Goal: Task Accomplishment & Management: Complete application form

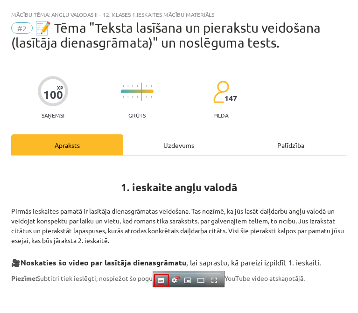
scroll to position [314, 0]
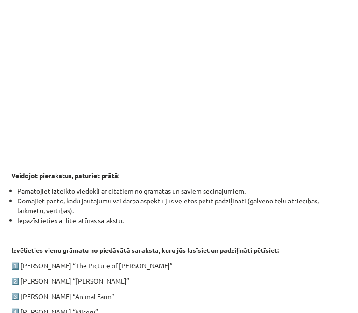
click at [169, 171] on p "Veidojot pierakstus, paturiet prātā:" at bounding box center [179, 176] width 336 height 10
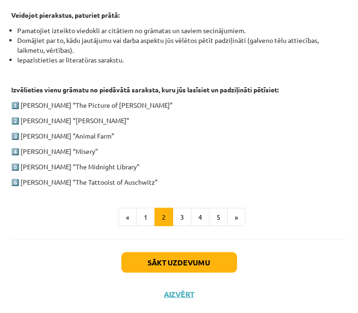
scroll to position [475, 0]
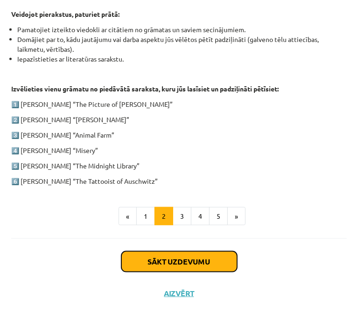
click at [186, 266] on button "Sākt uzdevumu" at bounding box center [179, 262] width 116 height 21
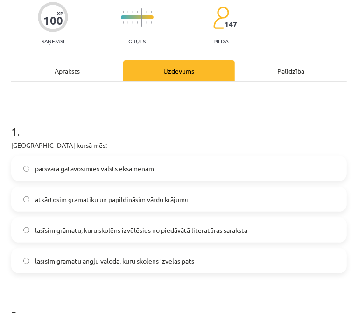
scroll to position [80, 0]
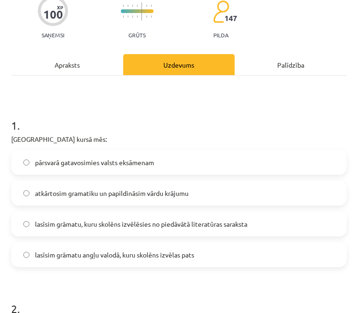
click at [190, 164] on label "pārsvarā gatavosimies valsts eksāmenam" at bounding box center [179, 162] width 334 height 23
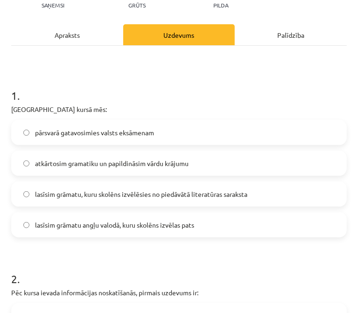
scroll to position [116, 0]
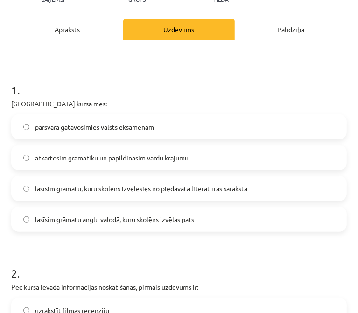
click at [150, 194] on label "lasīsim grāmatu, kuru skolēns izvēlēsies no piedāvātā literatūras saraksta" at bounding box center [179, 188] width 334 height 23
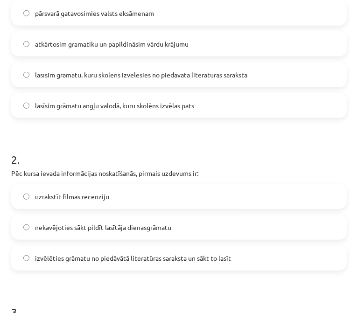
scroll to position [231, 0]
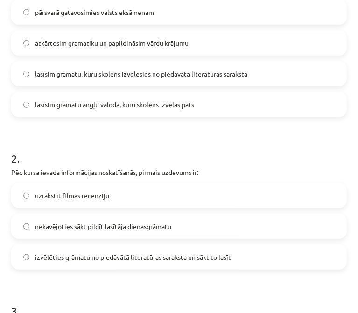
click at [114, 248] on label "izvēlēties grāmatu no piedāvātā literatūras saraksta un sākt to lasīt" at bounding box center [179, 257] width 334 height 23
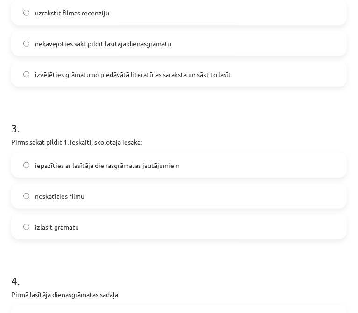
scroll to position [414, 0]
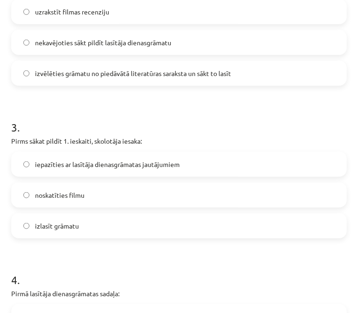
click at [117, 231] on label "izlasīt grāmatu" at bounding box center [179, 225] width 334 height 23
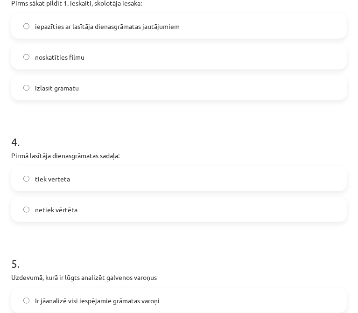
scroll to position [554, 0]
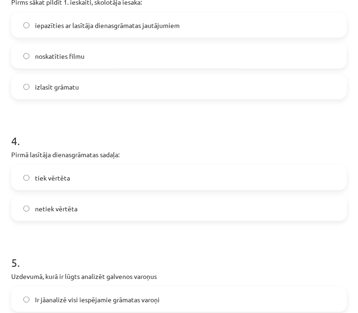
click at [88, 181] on label "tiek vērtēta" at bounding box center [179, 177] width 334 height 23
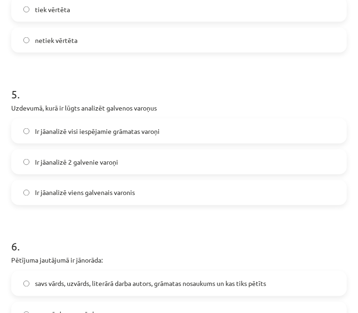
scroll to position [722, 0]
click at [82, 159] on span "Ir jāanalizē 2 galvenie varoņi" at bounding box center [76, 163] width 83 height 10
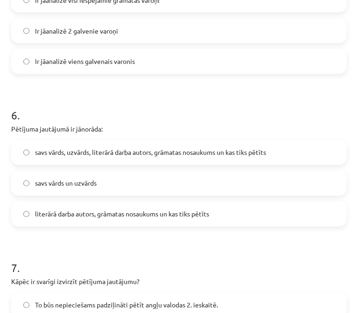
scroll to position [855, 0]
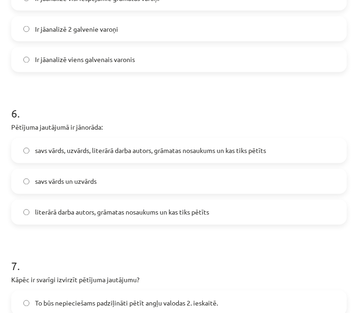
click at [81, 147] on span "savs vārds, uzvārds, literārā darba autors, grāmatas nosaukums un kas tiks pētī…" at bounding box center [150, 151] width 231 height 10
click at [94, 206] on label "literārā darba autors, grāmatas nosaukums un kas tiks pētīts" at bounding box center [179, 212] width 334 height 23
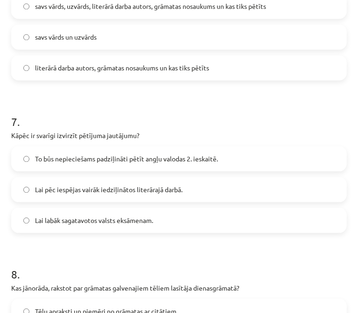
scroll to position [1004, 0]
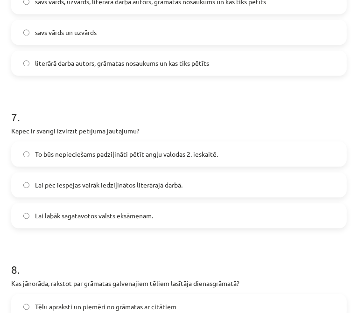
click at [95, 180] on span "Lai pēc iespējas vairāk iedziļinātos literārajā darbā." at bounding box center [108, 185] width 147 height 10
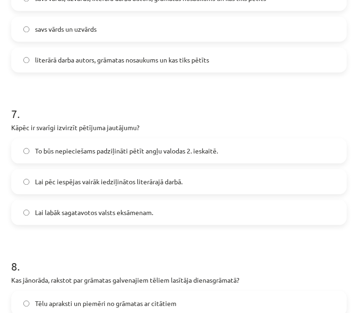
click at [100, 151] on span "To būs nepieciešams padziļināti pētīt angļu valodas 2. ieskaitē." at bounding box center [126, 151] width 183 height 10
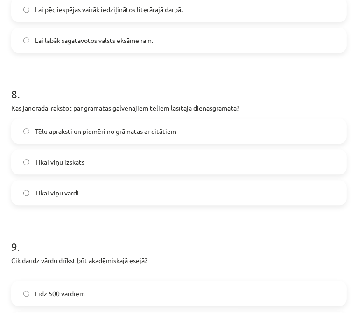
scroll to position [1183, 0]
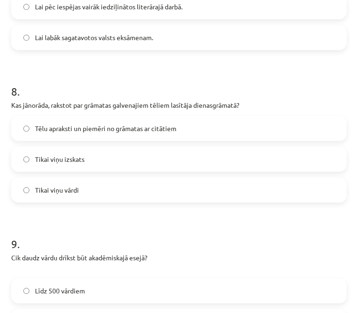
click at [88, 134] on label "Tēlu apraksti un piemēri no grāmatas ar citātiem" at bounding box center [179, 128] width 334 height 23
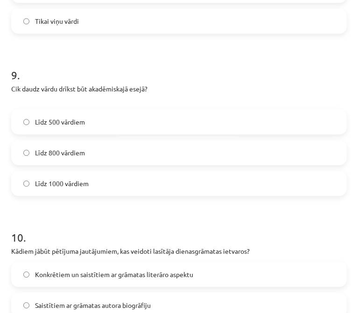
scroll to position [1353, 0]
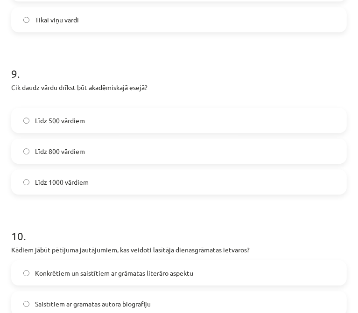
click at [101, 150] on label "Līdz 800 vārdiem" at bounding box center [179, 151] width 334 height 23
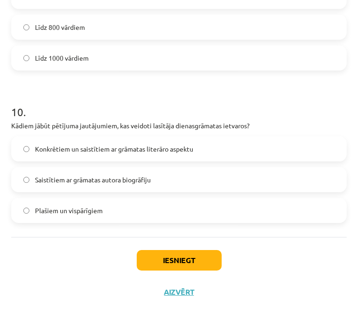
scroll to position [1477, 0]
click at [101, 150] on span "Konkrētiem un saistītiem ar grāmatas literāro aspektu" at bounding box center [114, 150] width 158 height 10
click at [157, 256] on button "Iesniegt" at bounding box center [179, 261] width 85 height 21
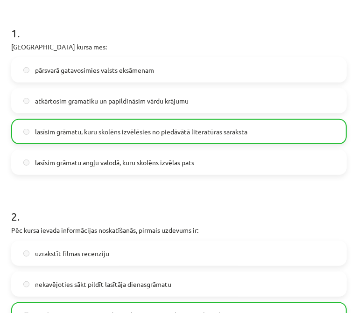
scroll to position [0, 0]
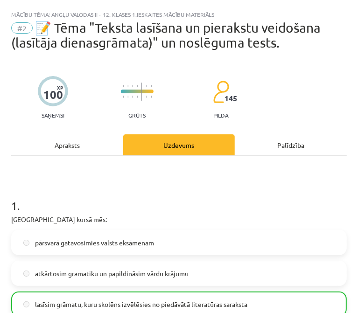
click at [63, 143] on div "Apraksts" at bounding box center [67, 144] width 112 height 21
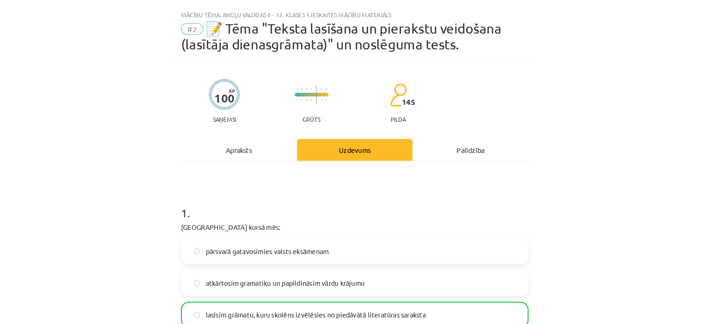
scroll to position [6, 0]
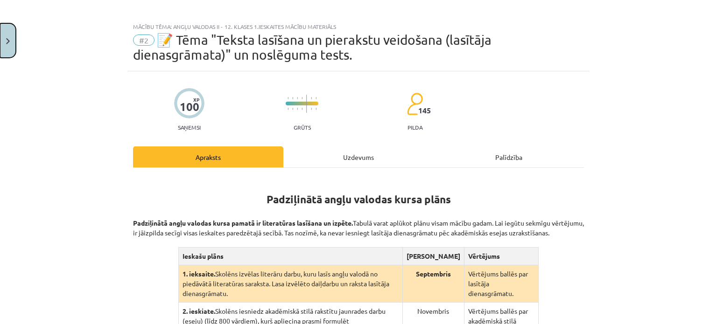
click at [11, 48] on button "Close" at bounding box center [8, 40] width 16 height 35
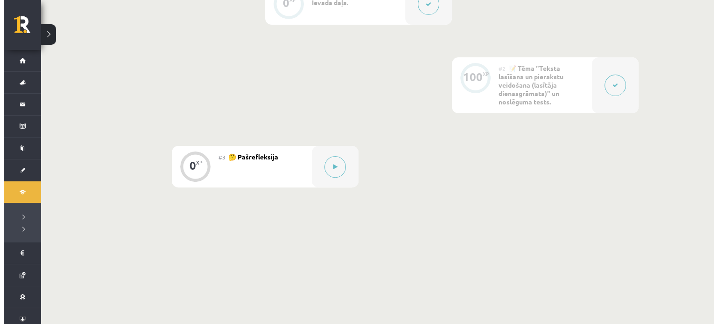
scroll to position [287, 0]
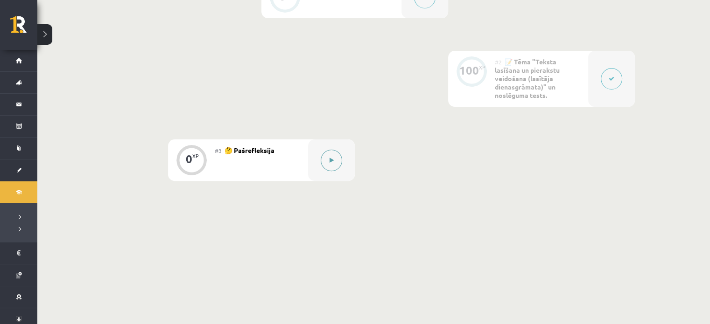
click at [330, 171] on div at bounding box center [331, 161] width 47 height 42
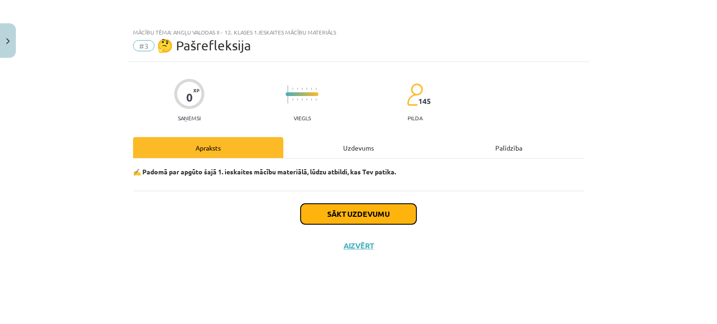
click at [310, 208] on button "Sākt uzdevumu" at bounding box center [359, 214] width 116 height 21
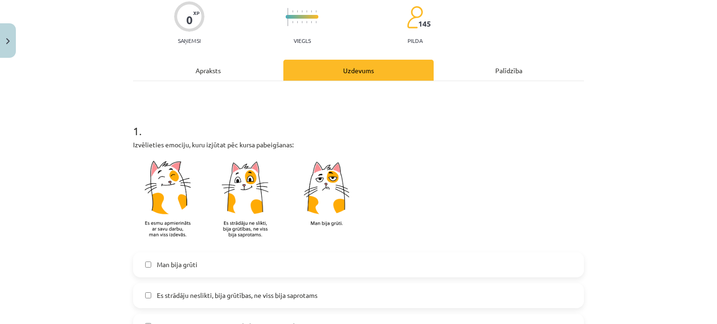
scroll to position [205, 0]
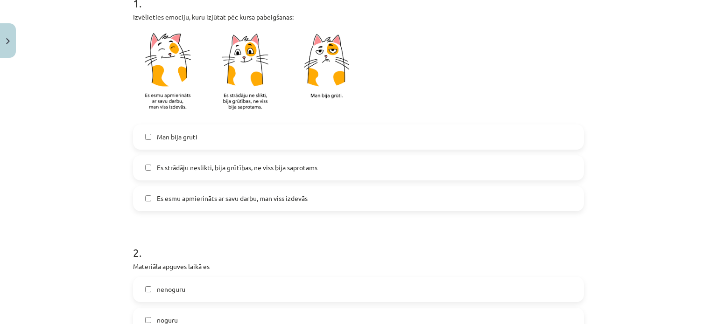
click at [292, 171] on span "Es strādāju neslikti, bija grūtības, ne viss bija saprotams" at bounding box center [237, 168] width 161 height 10
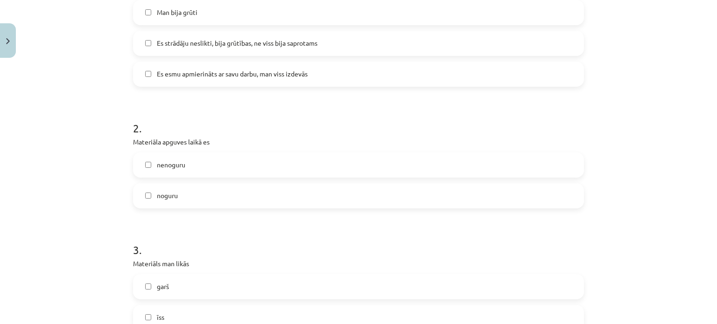
scroll to position [330, 0]
click at [292, 171] on label "nenoguru" at bounding box center [358, 164] width 449 height 23
click at [274, 204] on label "noguru" at bounding box center [358, 195] width 449 height 23
click at [282, 164] on label "nenoguru" at bounding box center [358, 164] width 449 height 23
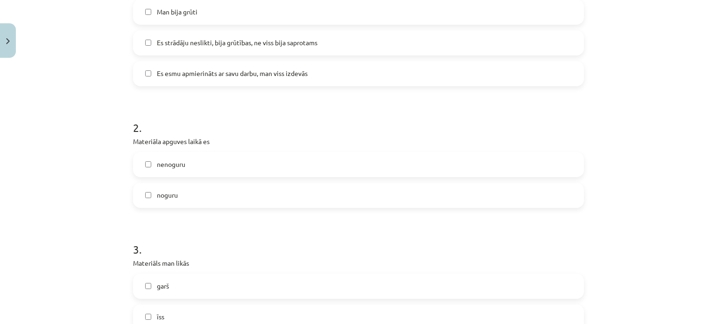
click at [273, 182] on div "nenoguru noguru" at bounding box center [358, 180] width 451 height 56
click at [247, 170] on label "nenoguru" at bounding box center [358, 164] width 449 height 23
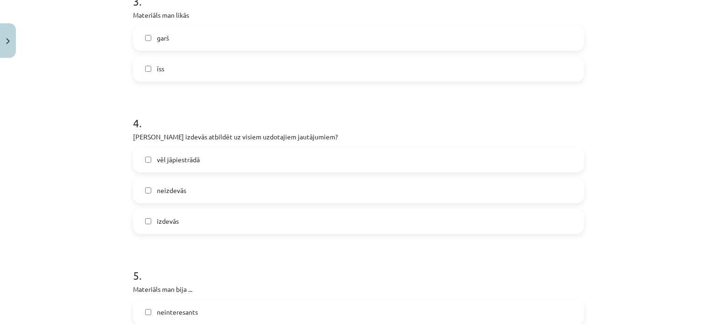
scroll to position [581, 0]
click at [224, 160] on label "vēl jāpiestrādā" at bounding box center [358, 158] width 449 height 23
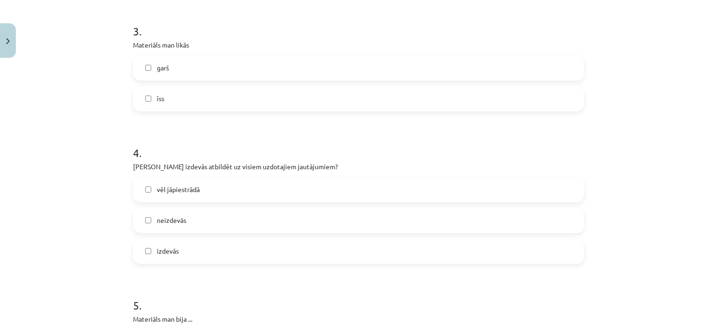
scroll to position [550, 0]
click at [210, 105] on label "īss" at bounding box center [358, 97] width 449 height 23
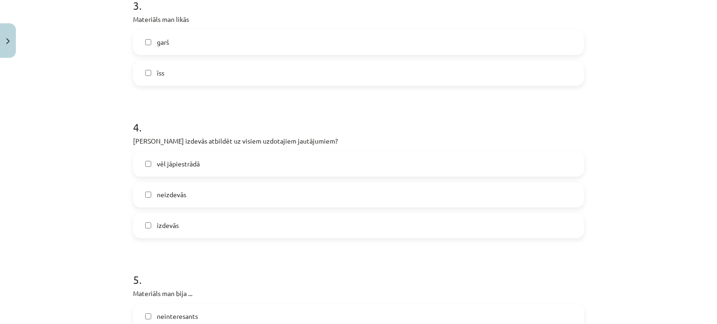
scroll to position [575, 0]
click at [199, 48] on label "garš" at bounding box center [358, 42] width 449 height 23
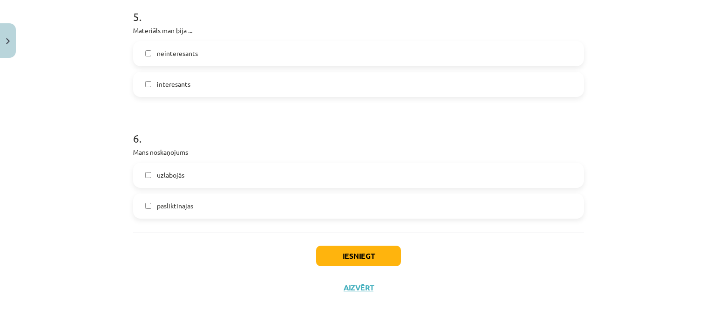
scroll to position [840, 0]
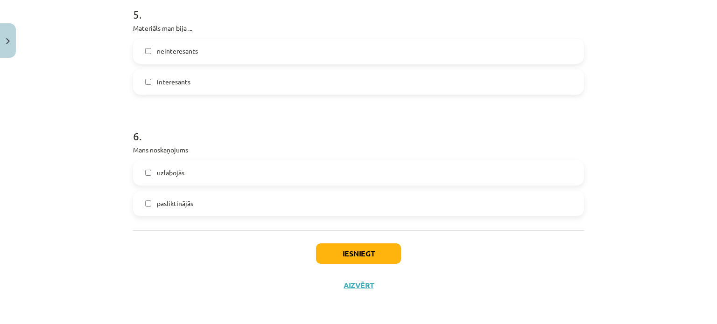
click at [199, 48] on label "neinteresants" at bounding box center [358, 51] width 449 height 23
click at [217, 82] on label "interesants" at bounding box center [358, 81] width 449 height 23
click at [212, 50] on label "neinteresants" at bounding box center [358, 51] width 449 height 23
click at [316, 250] on button "Iesniegt" at bounding box center [358, 254] width 85 height 21
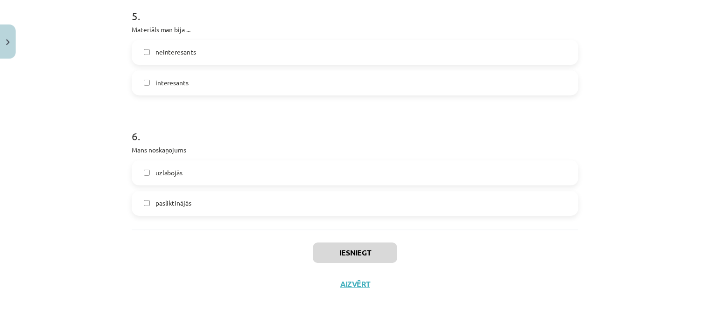
scroll to position [286, 0]
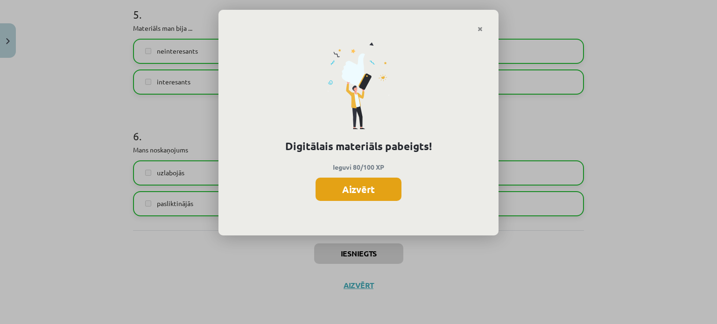
click at [342, 189] on button "Aizvērt" at bounding box center [359, 189] width 86 height 23
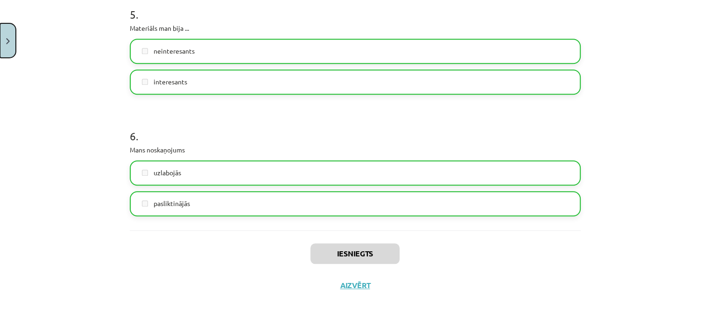
click at [0, 33] on button "Close" at bounding box center [8, 40] width 16 height 35
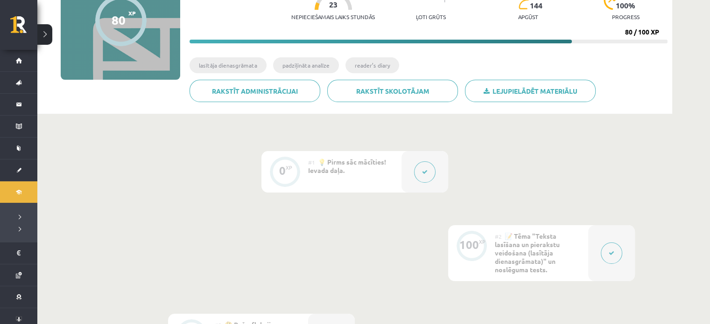
scroll to position [112, 0]
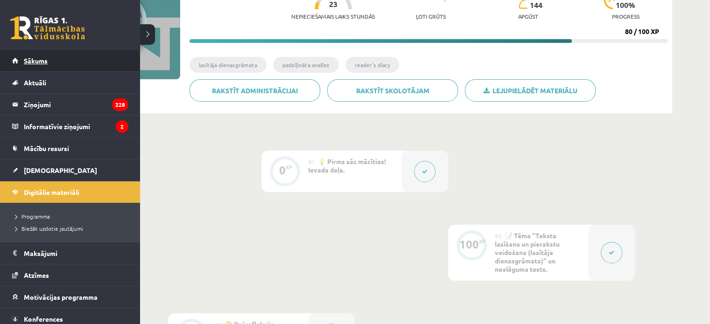
click at [75, 56] on link "Sākums" at bounding box center [70, 60] width 116 height 21
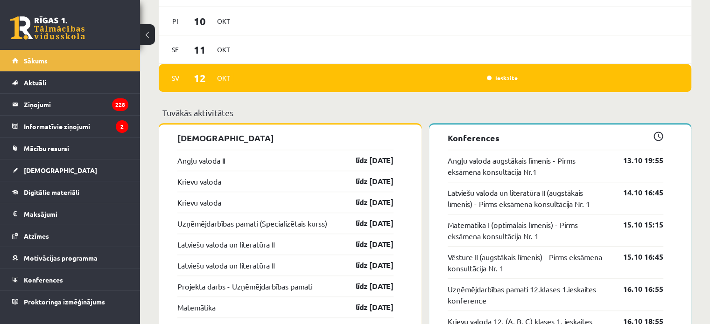
scroll to position [704, 0]
click at [218, 164] on link "Angļu valoda II" at bounding box center [201, 160] width 48 height 11
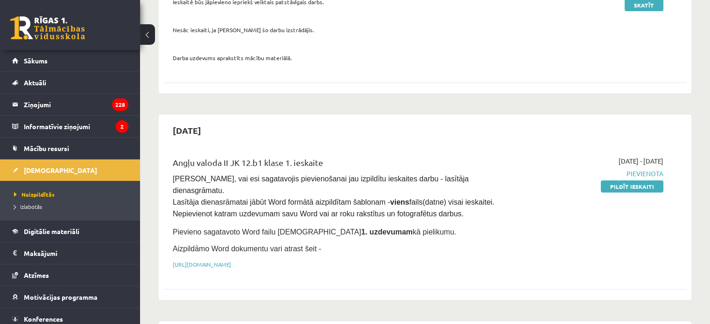
scroll to position [161, 0]
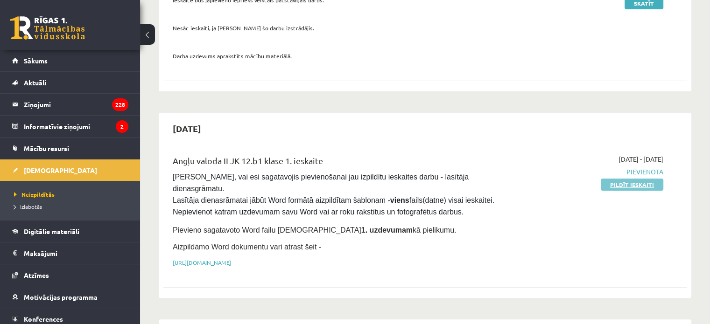
click at [603, 183] on link "Pildīt ieskaiti" at bounding box center [632, 185] width 63 height 12
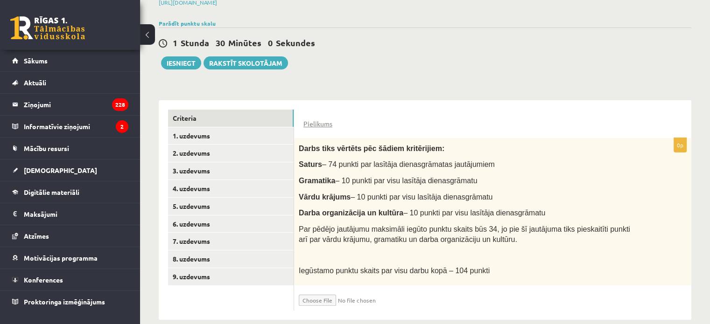
scroll to position [159, 0]
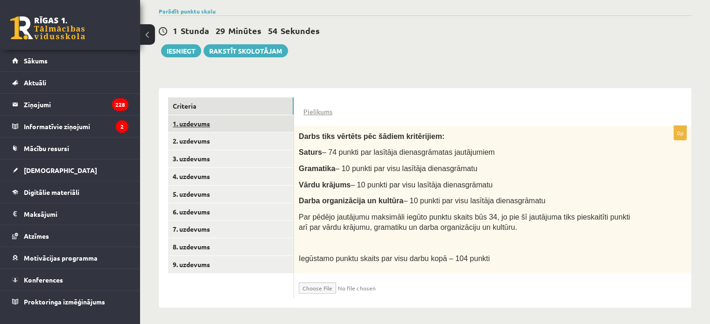
click at [267, 127] on link "1. uzdevums" at bounding box center [231, 123] width 126 height 17
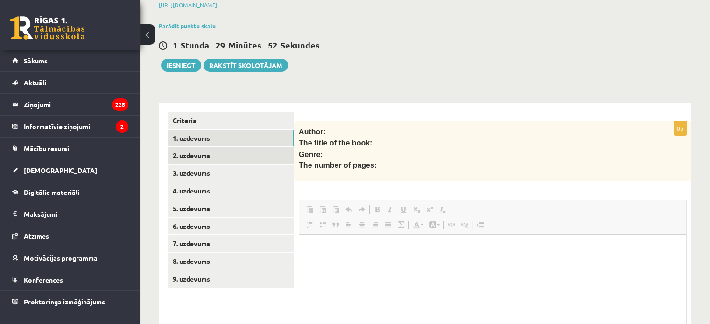
scroll to position [0, 0]
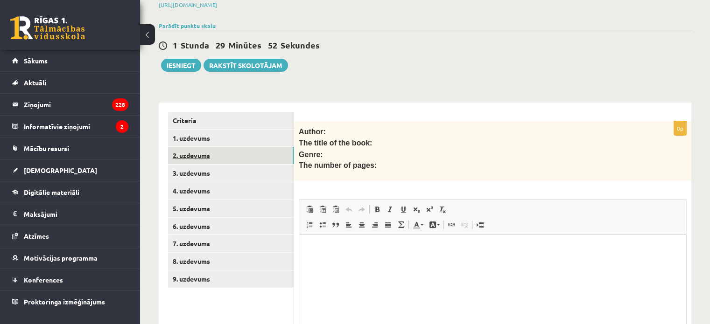
click at [266, 156] on link "2. uzdevums" at bounding box center [231, 155] width 126 height 17
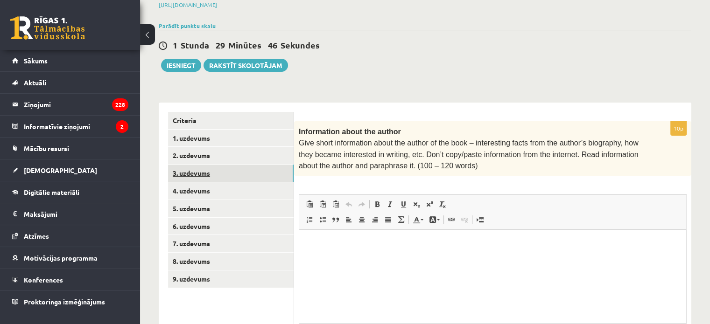
click at [266, 170] on link "3. uzdevums" at bounding box center [231, 173] width 126 height 17
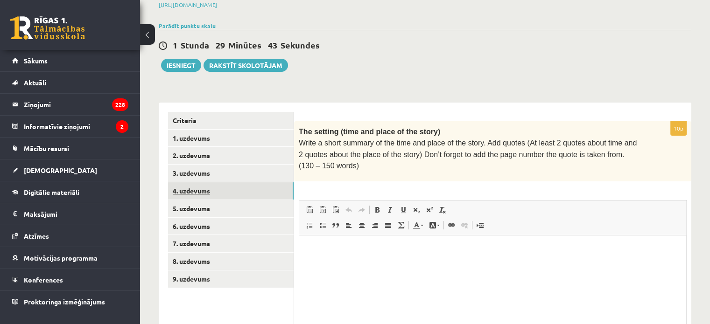
click at [266, 190] on link "4. uzdevums" at bounding box center [231, 191] width 126 height 17
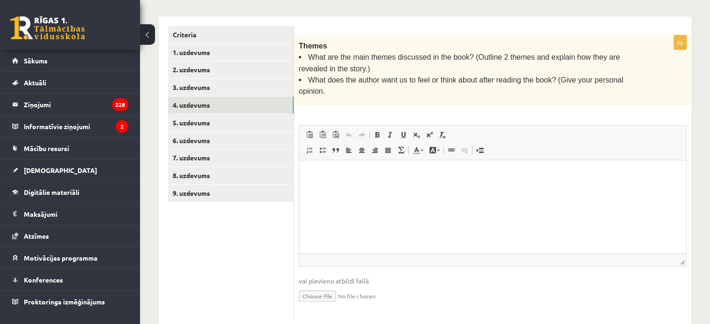
scroll to position [237, 0]
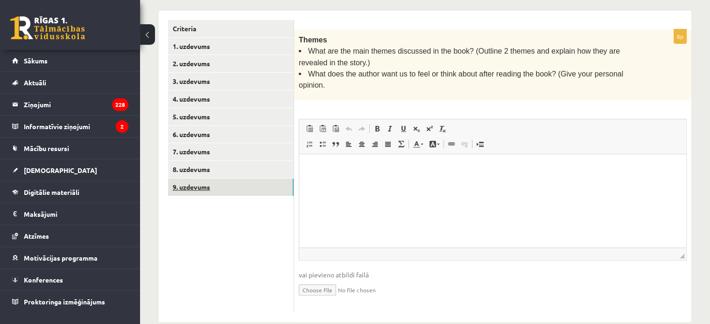
click at [191, 192] on link "9. uzdevums" at bounding box center [231, 187] width 126 height 17
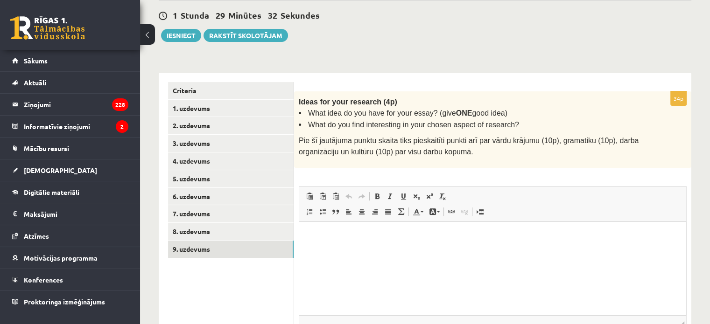
scroll to position [171, 0]
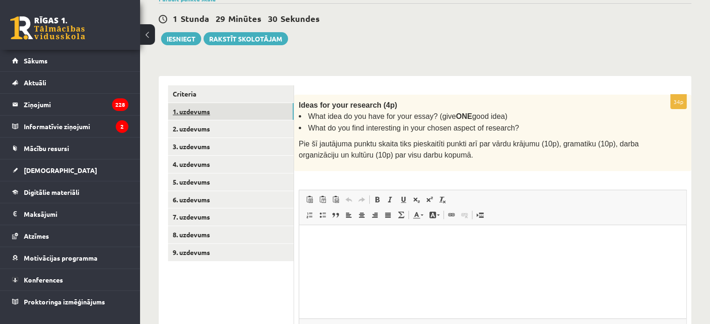
click at [205, 105] on link "1. uzdevums" at bounding box center [231, 111] width 126 height 17
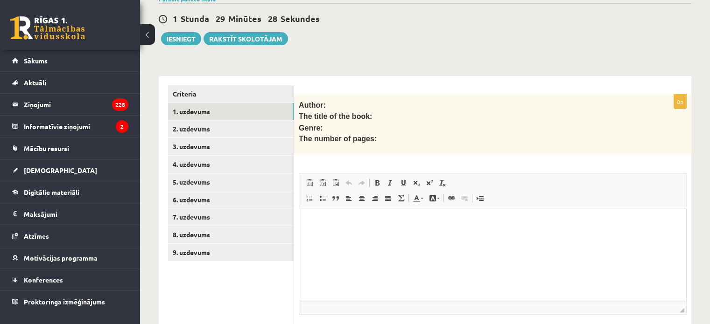
scroll to position [0, 0]
click at [343, 217] on html at bounding box center [492, 223] width 387 height 28
drag, startPoint x: 343, startPoint y: 217, endPoint x: 320, endPoint y: 224, distance: 23.9
click at [320, 224] on p "Bagātinātā teksta redaktors, wiswyg-editor-user-answer-47433805349780" at bounding box center [493, 223] width 368 height 10
click at [344, 225] on span "Ielīmēt" at bounding box center [344, 227] width 26 height 14
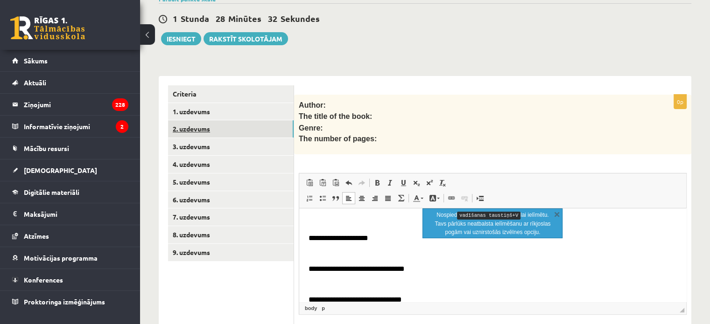
click at [236, 132] on link "2. uzdevums" at bounding box center [231, 128] width 126 height 17
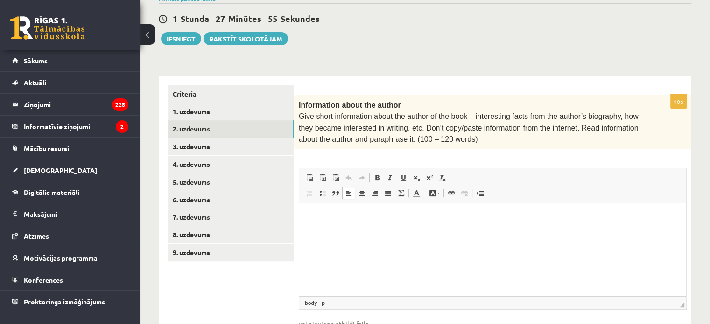
click at [338, 210] on html at bounding box center [492, 218] width 387 height 28
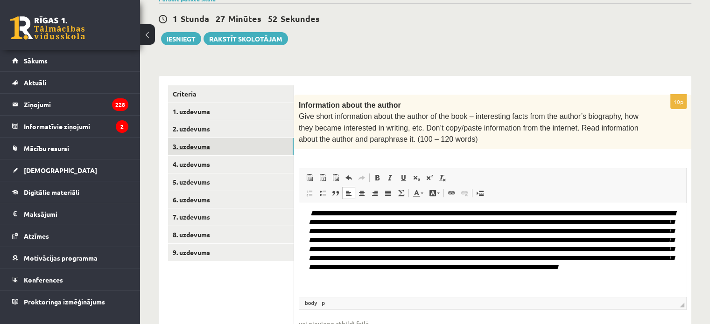
click at [227, 151] on link "3. uzdevums" at bounding box center [231, 146] width 126 height 17
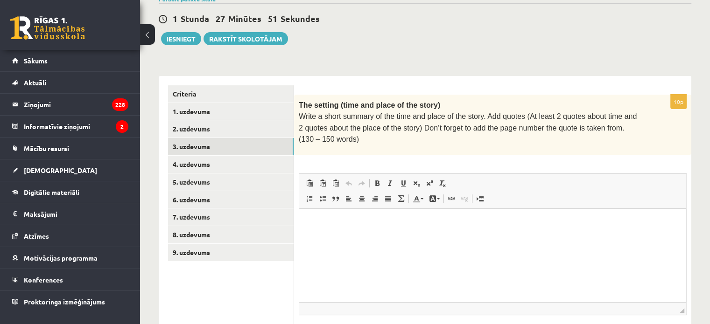
scroll to position [0, 0]
click at [314, 211] on html at bounding box center [492, 223] width 387 height 28
drag, startPoint x: 314, startPoint y: 211, endPoint x: 316, endPoint y: 228, distance: 17.0
click at [316, 228] on html at bounding box center [492, 223] width 387 height 28
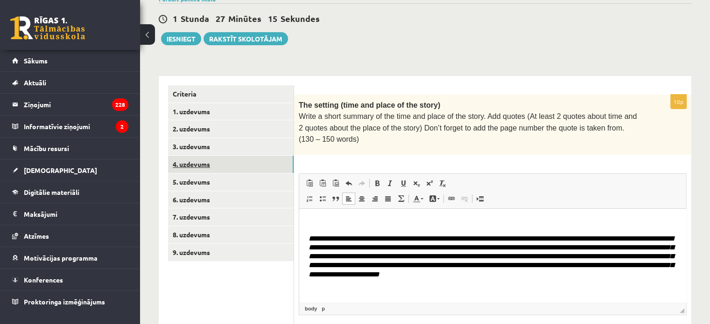
click at [261, 165] on link "4. uzdevums" at bounding box center [231, 164] width 126 height 17
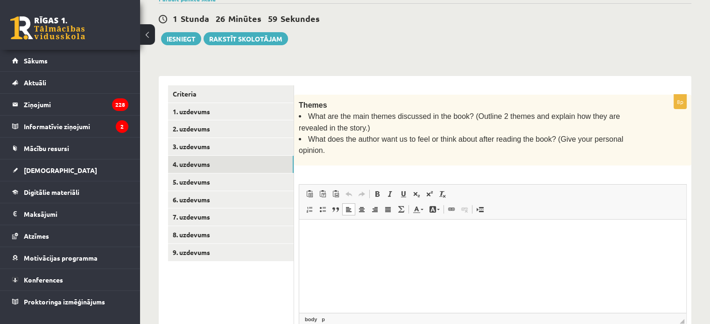
click at [330, 225] on html at bounding box center [492, 233] width 387 height 28
drag, startPoint x: 330, startPoint y: 225, endPoint x: 321, endPoint y: 235, distance: 12.9
click at [321, 235] on p "Bagātinātā teksta redaktors, wiswyg-editor-user-answer-47433957080460" at bounding box center [493, 234] width 368 height 10
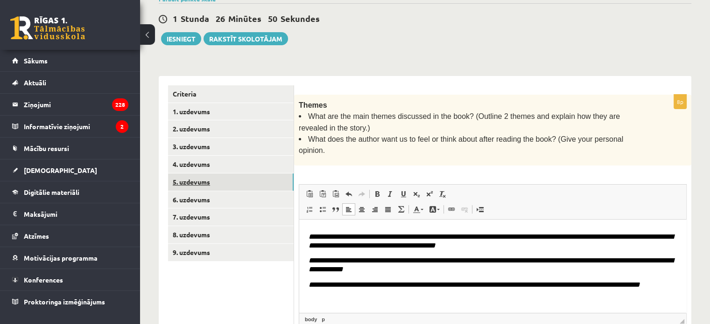
click at [267, 185] on link "5. uzdevums" at bounding box center [231, 182] width 126 height 17
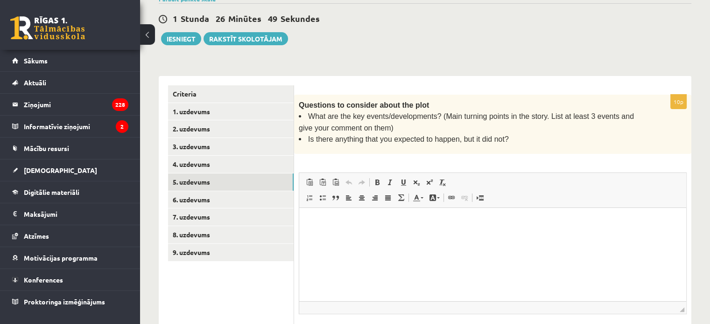
scroll to position [0, 0]
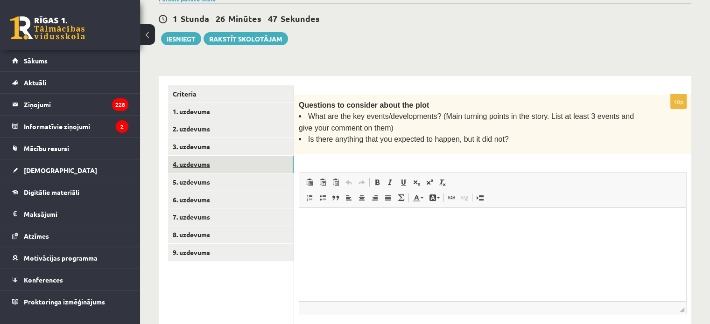
click at [240, 166] on link "4. uzdevums" at bounding box center [231, 164] width 126 height 17
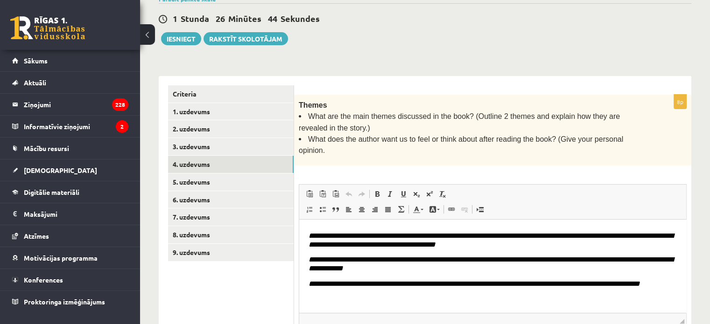
scroll to position [13, 0]
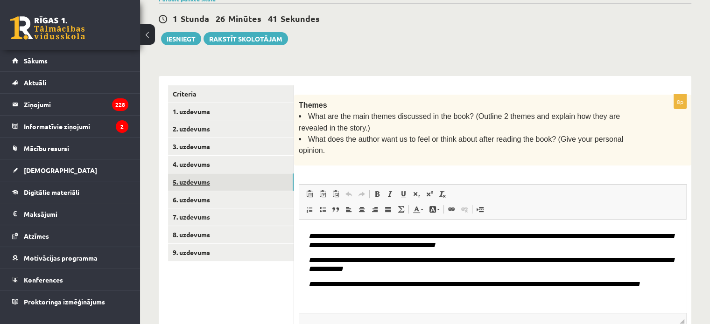
click at [258, 184] on link "5. uzdevums" at bounding box center [231, 182] width 126 height 17
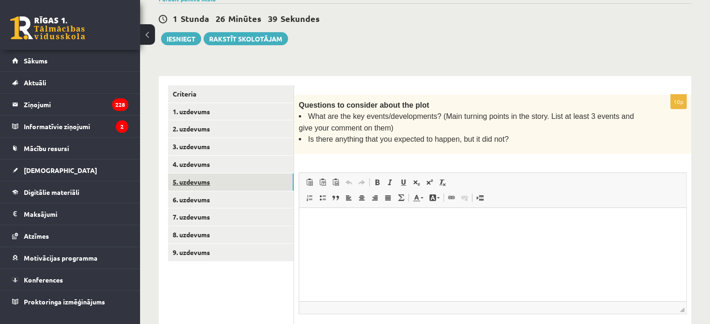
scroll to position [0, 0]
click at [333, 216] on html at bounding box center [492, 222] width 387 height 28
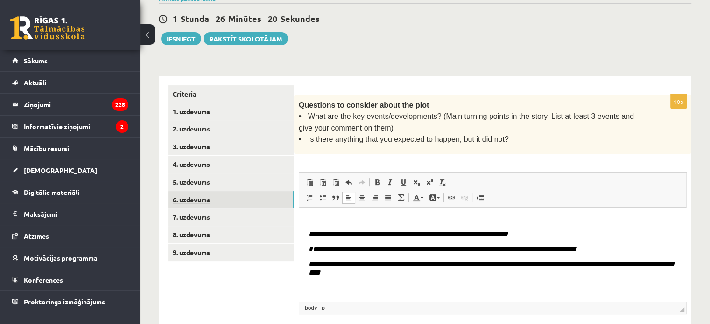
click at [244, 200] on link "6. uzdevums" at bounding box center [231, 199] width 126 height 17
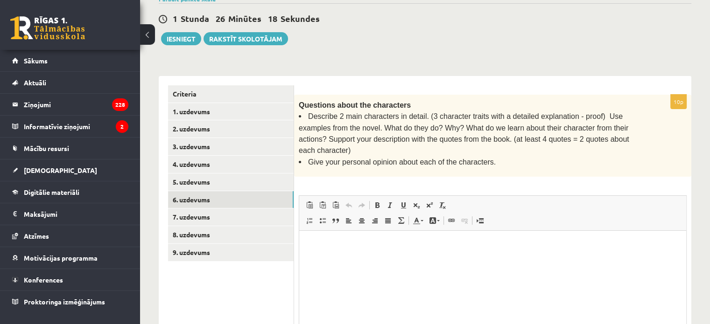
scroll to position [0, 0]
click at [320, 239] on html at bounding box center [492, 245] width 387 height 28
drag, startPoint x: 320, startPoint y: 239, endPoint x: 309, endPoint y: 251, distance: 15.8
click at [309, 251] on html at bounding box center [492, 245] width 387 height 28
paste body "Bagātinātā teksta redaktors, wiswyg-editor-user-answer-47433803039120"
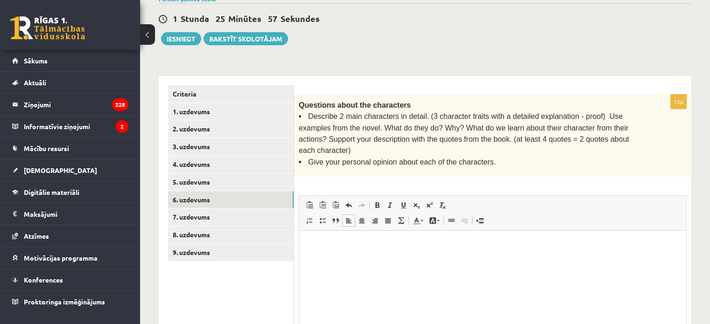
scroll to position [96, 0]
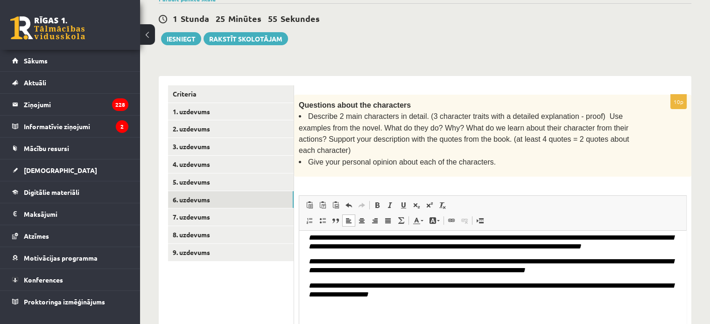
click at [415, 299] on p "**********" at bounding box center [493, 290] width 368 height 18
click at [286, 216] on link "7. uzdevums" at bounding box center [231, 217] width 126 height 17
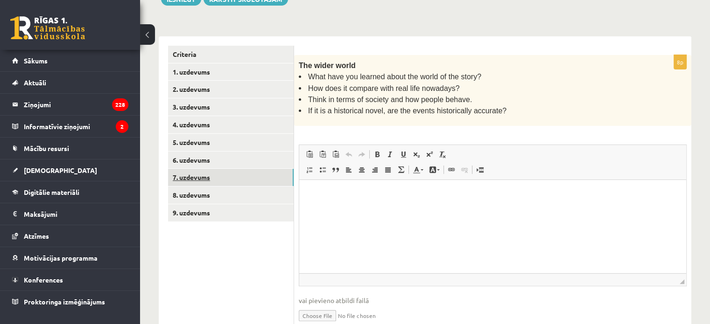
scroll to position [217, 0]
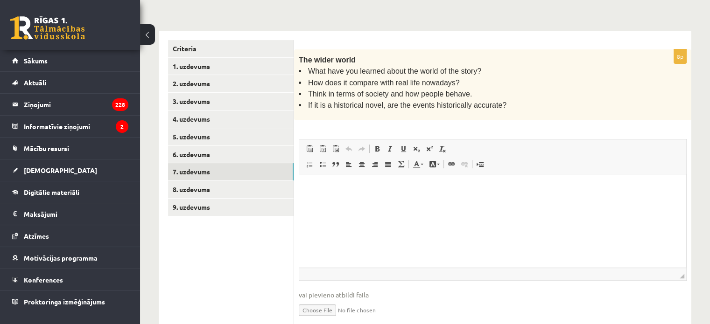
click at [313, 177] on html at bounding box center [492, 188] width 387 height 28
drag, startPoint x: 14, startPoint y: 3, endPoint x: 296, endPoint y: 179, distance: 332.7
click at [296, 179] on div "8p The wider world What have you learned about the world of the story? How does…" at bounding box center [492, 191] width 397 height 284
click at [315, 190] on p "Bagātinātā teksta redaktors, wiswyg-editor-user-answer-47433856234480" at bounding box center [493, 188] width 368 height 10
click at [308, 185] on html at bounding box center [492, 188] width 387 height 28
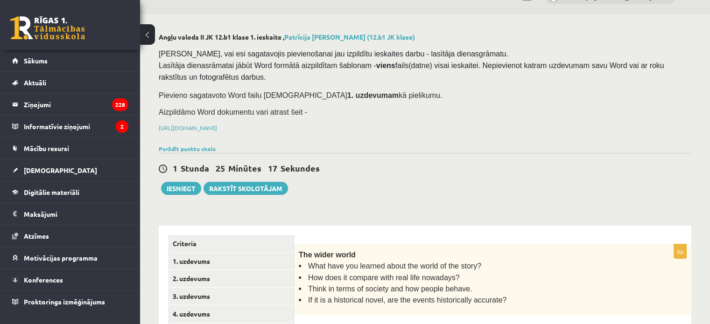
scroll to position [21, 0]
click at [188, 183] on button "Iesniegt" at bounding box center [181, 189] width 40 height 13
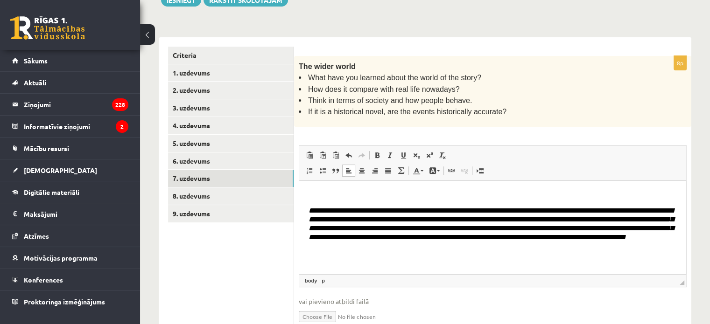
scroll to position [211, 0]
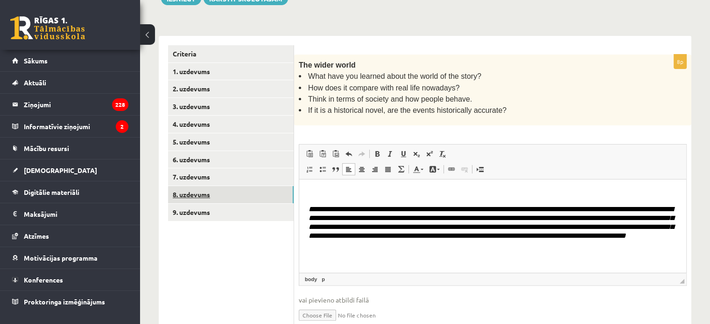
click at [282, 195] on link "8. uzdevums" at bounding box center [231, 194] width 126 height 17
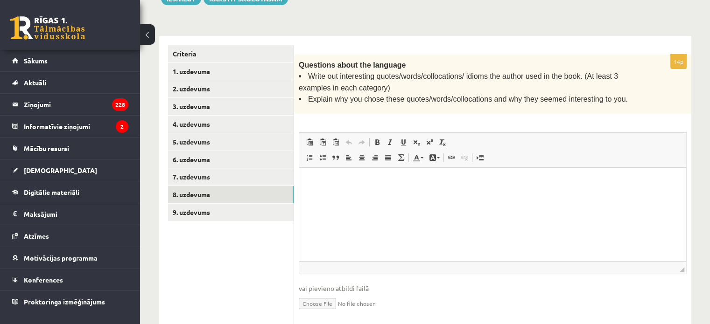
scroll to position [0, 0]
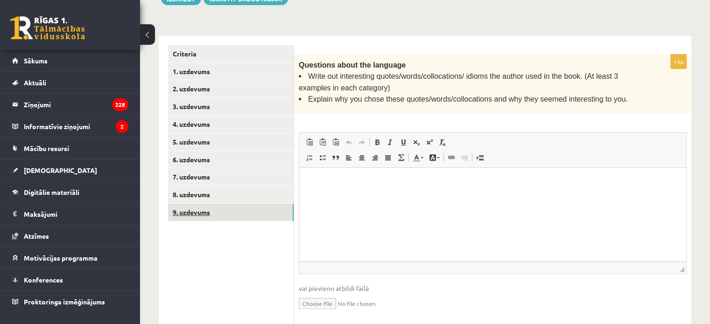
click at [286, 211] on link "9. uzdevums" at bounding box center [231, 212] width 126 height 17
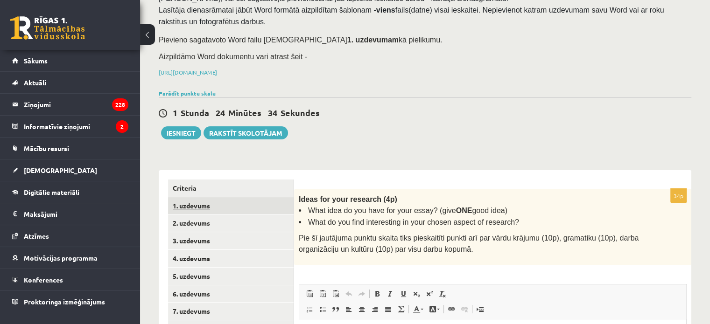
scroll to position [71, 0]
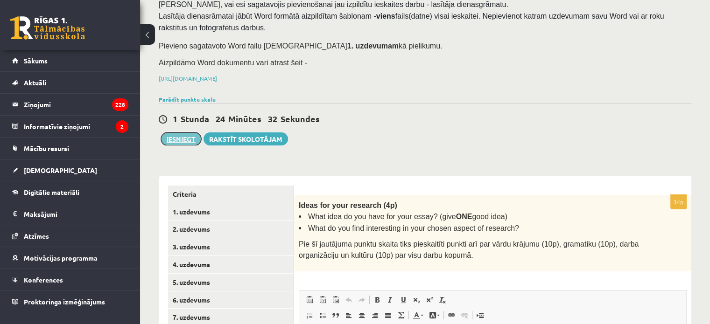
click at [192, 136] on button "Iesniegt" at bounding box center [181, 139] width 40 height 13
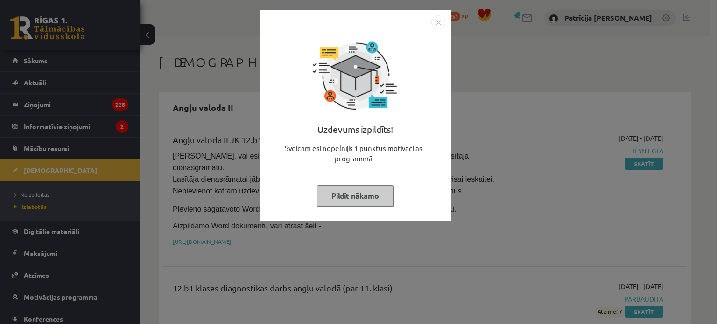
click at [442, 22] on img "Close" at bounding box center [438, 22] width 14 height 14
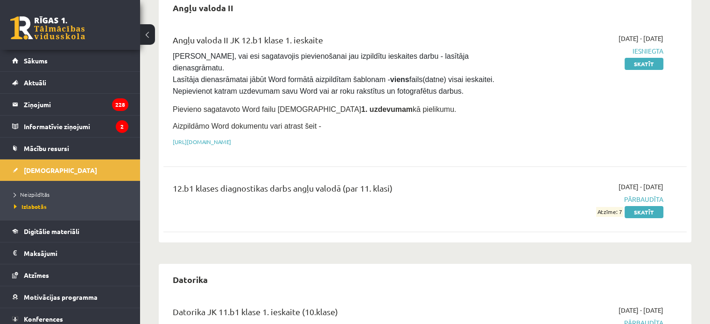
scroll to position [99, 0]
